Goal: Transaction & Acquisition: Purchase product/service

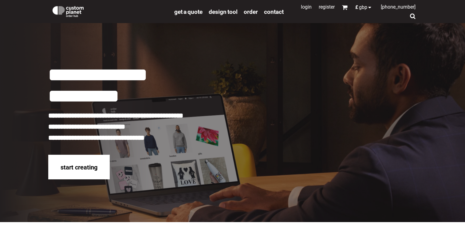
click at [414, 16] on div at bounding box center [413, 16] width 6 height 6
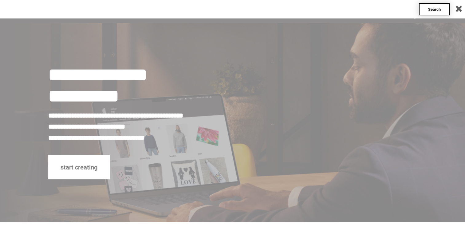
click at [429, 9] on span "Search" at bounding box center [434, 9] width 13 height 5
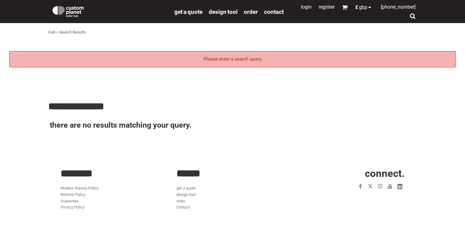
click at [300, 56] on div "Please enter a search query" at bounding box center [232, 59] width 446 height 16
click at [412, 14] on div at bounding box center [413, 16] width 6 height 6
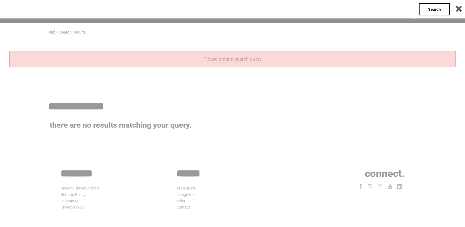
click at [277, 8] on input "text" at bounding box center [211, 9] width 416 height 12
type input "*****"
click input "**" at bounding box center [0, 0] width 0 height 0
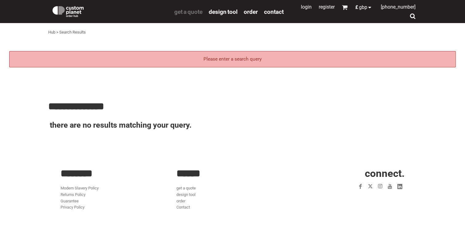
click at [185, 13] on span "get a quote" at bounding box center [188, 11] width 28 height 7
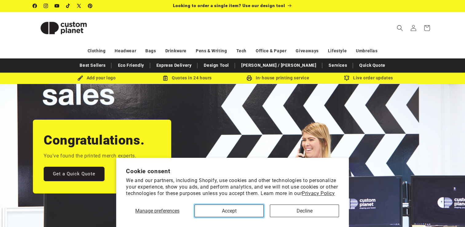
click at [259, 207] on button "Accept" at bounding box center [228, 210] width 69 height 13
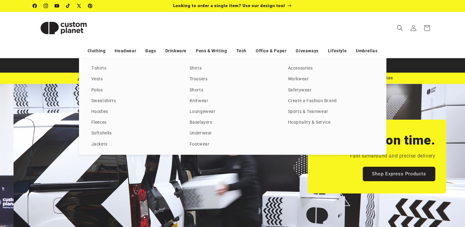
scroll to position [0, 464]
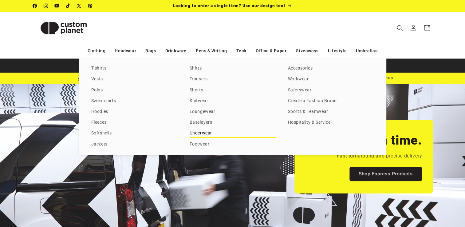
click at [201, 133] on link "Underwear" at bounding box center [233, 133] width 86 height 8
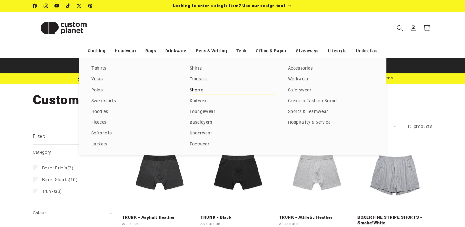
click at [197, 92] on link "Shorts" at bounding box center [233, 90] width 86 height 8
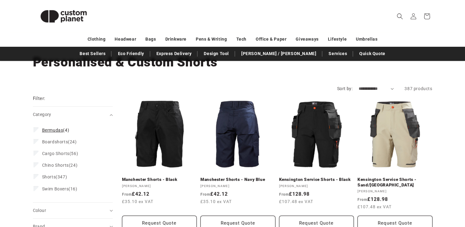
scroll to position [38, 0]
click at [49, 177] on span "Shorts" at bounding box center [49, 176] width 14 height 5
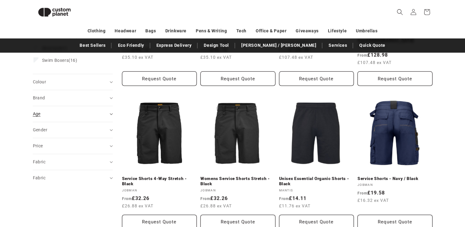
scroll to position [174, 0]
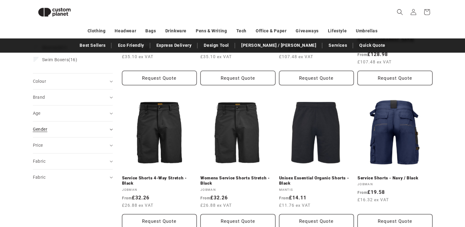
click at [71, 126] on div "Gender (0)" at bounding box center [70, 129] width 75 height 6
click at [58, 155] on span "[DEMOGRAPHIC_DATA] (168)" at bounding box center [72, 157] width 60 height 6
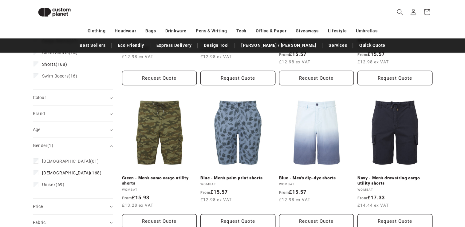
scroll to position [247, 0]
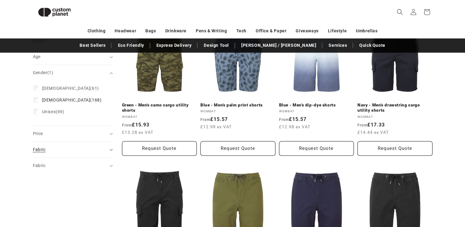
click at [63, 146] on div "Fabric (0)" at bounding box center [70, 149] width 75 height 6
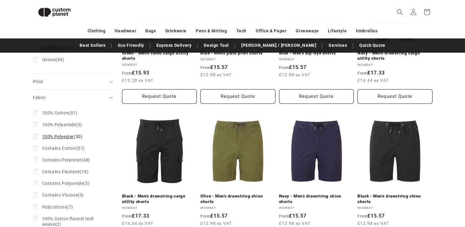
scroll to position [323, 0]
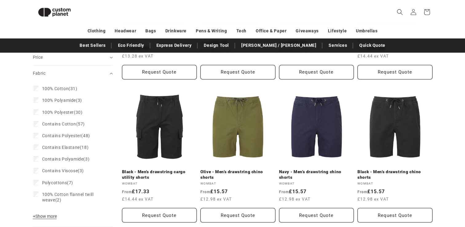
click at [11, 188] on div "**********" at bounding box center [232, 167] width 465 height 766
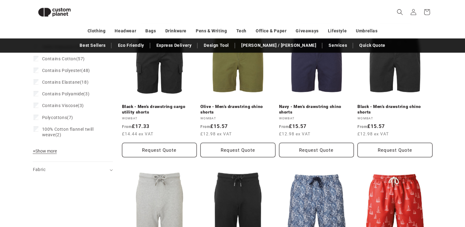
scroll to position [388, 0]
click at [45, 148] on span "+ Show more" at bounding box center [45, 150] width 24 height 5
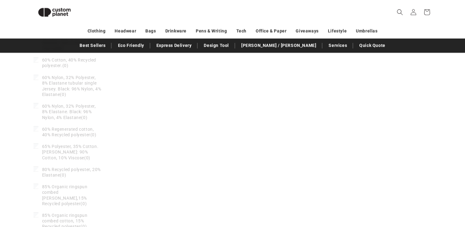
scroll to position [1103, 0]
click at [117, 0] on header "Search My Account / Order Progress Cart Clothing Clothing T-shirts" at bounding box center [233, 12] width 430 height 24
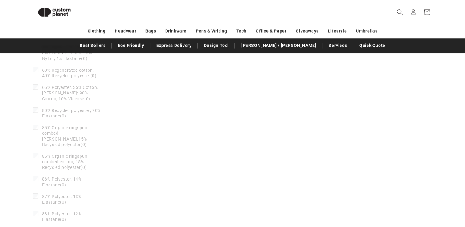
scroll to position [1203, 0]
